Goal: Transaction & Acquisition: Purchase product/service

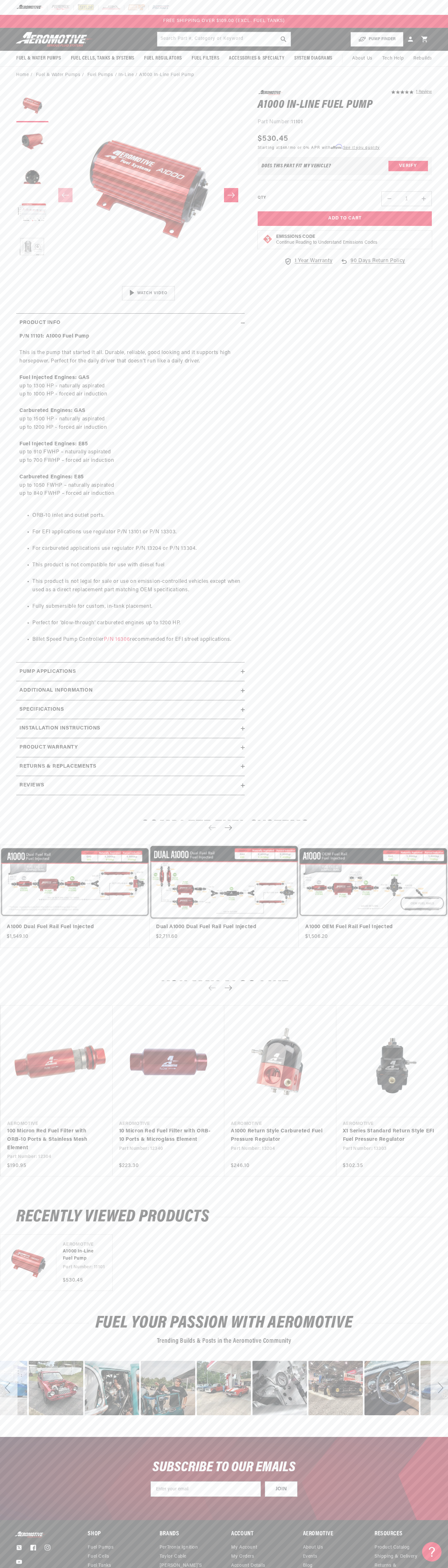
click at [142, 32] on header "Fuel & Water Pumps Back In-Tank In-Line Fuel Pumps" at bounding box center [224, 40] width 448 height 23
click at [366, 1567] on html "Skip to content Your cart Your cart is empty Loading... You may also like Subto…" at bounding box center [224, 784] width 448 height 1568
click at [17, 447] on div "Close dialog NOT SO FAST! No time to browse? No problem. Sign up and we'll keep…" at bounding box center [224, 784] width 448 height 1568
